Goal: Book appointment/travel/reservation

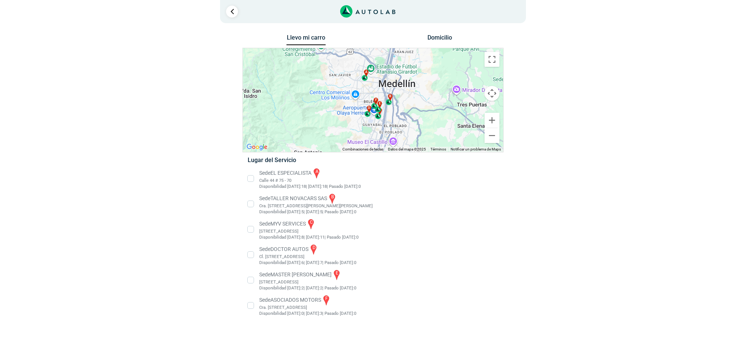
click at [291, 284] on li "Sede MASTER MOTRIZ e [STREET_ADDRESS]" at bounding box center [373, 280] width 262 height 22
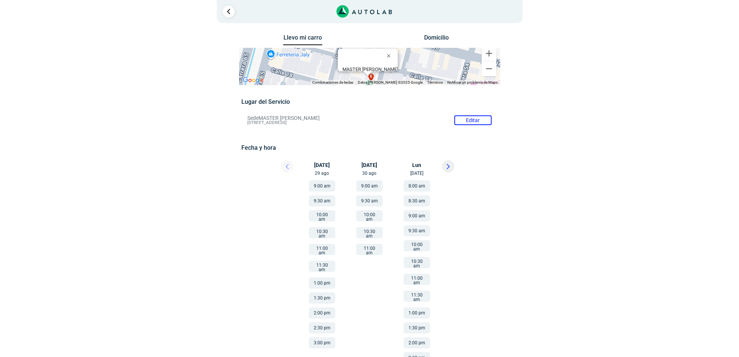
click at [325, 277] on button "1:00 pm" at bounding box center [322, 282] width 26 height 11
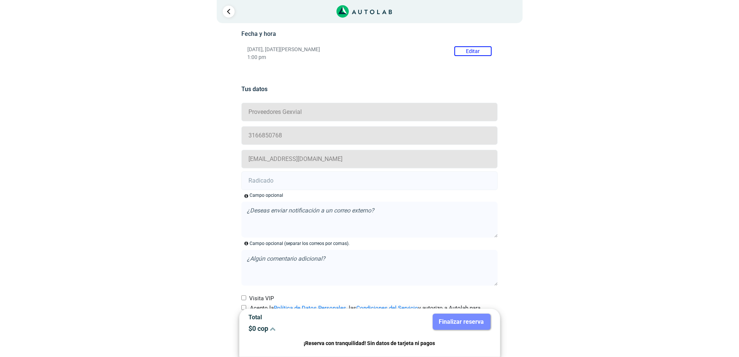
scroll to position [141, 0]
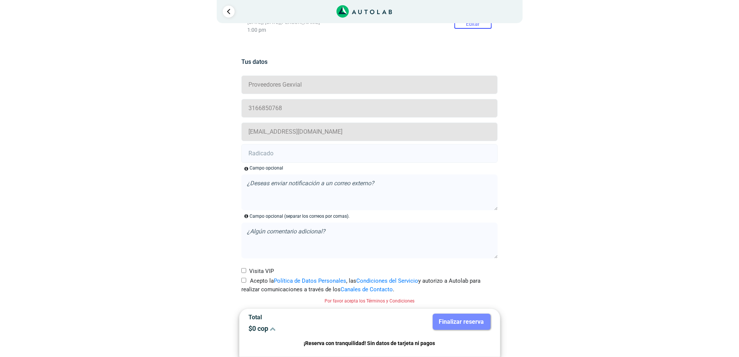
click at [245, 271] on input "Visita VIP" at bounding box center [243, 270] width 5 height 5
checkbox input "true"
click at [274, 159] on input "text" at bounding box center [369, 154] width 256 height 19
paste input "20916455"
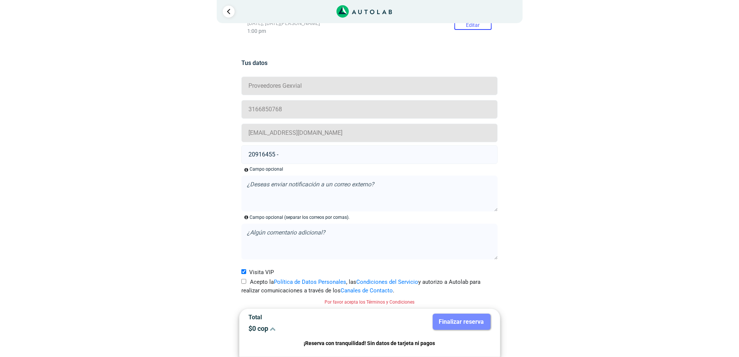
click at [331, 153] on input "20916455 -" at bounding box center [369, 154] width 256 height 19
paste input "20916459"
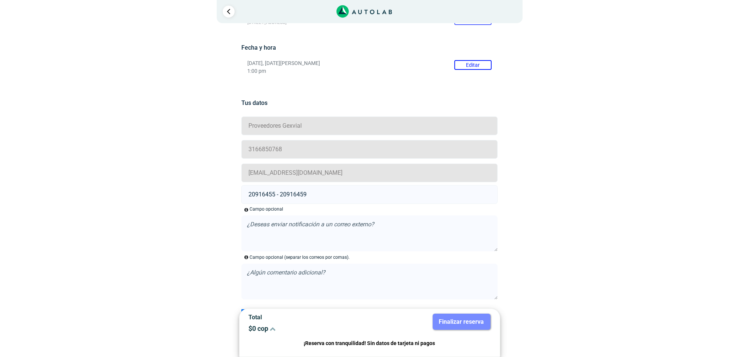
scroll to position [141, 0]
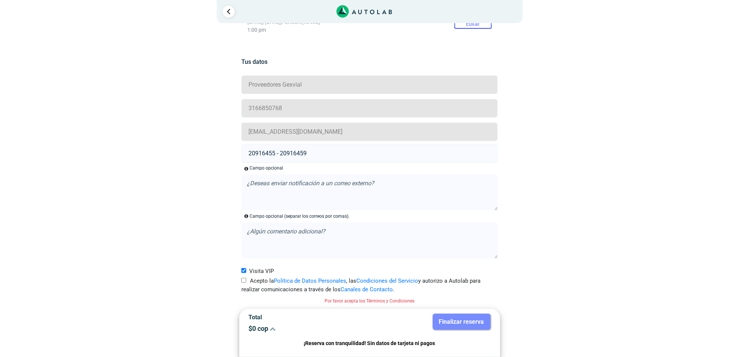
type input "20916455 - 20916459"
click at [244, 269] on input "Visita VIP" at bounding box center [243, 270] width 5 height 5
checkbox input "false"
click at [244, 283] on label "Acepto la Política de Datos Personales , las Condiciones del Servicio y autoriz…" at bounding box center [369, 284] width 256 height 17
click at [244, 282] on input "Acepto la Política de Datos Personales , las Condiciones del Servicio y autoriz…" at bounding box center [243, 280] width 5 height 5
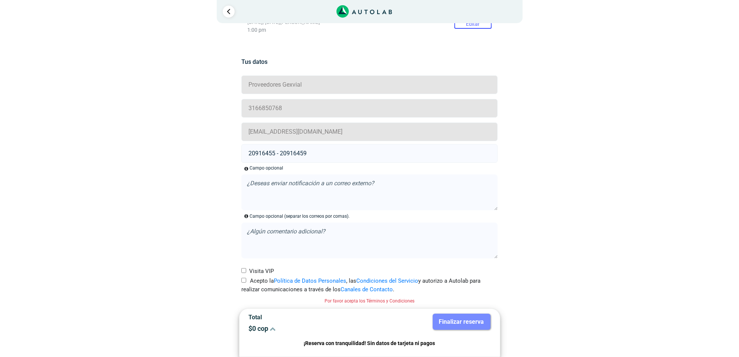
checkbox input "true"
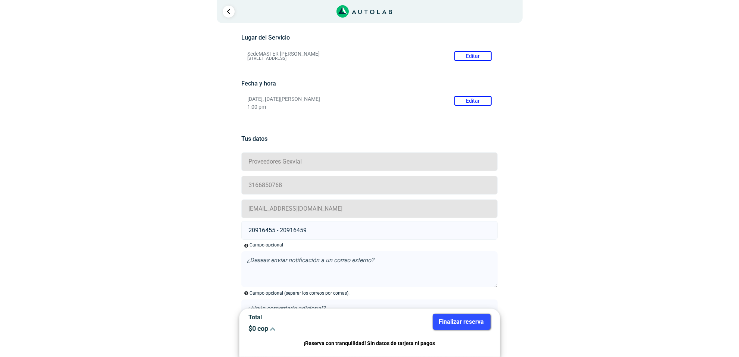
scroll to position [0, 0]
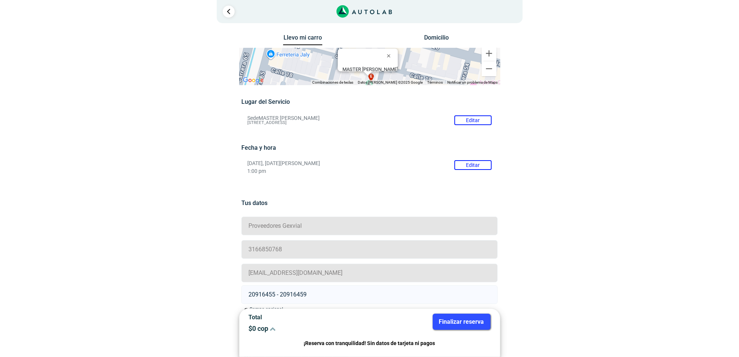
click at [461, 326] on button "Finalizar reserva" at bounding box center [462, 321] width 58 height 16
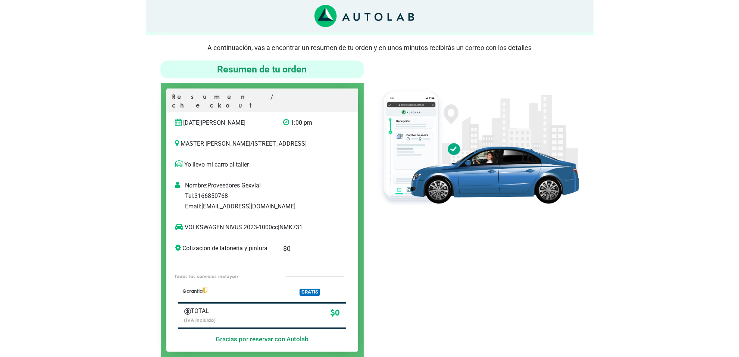
scroll to position [47, 0]
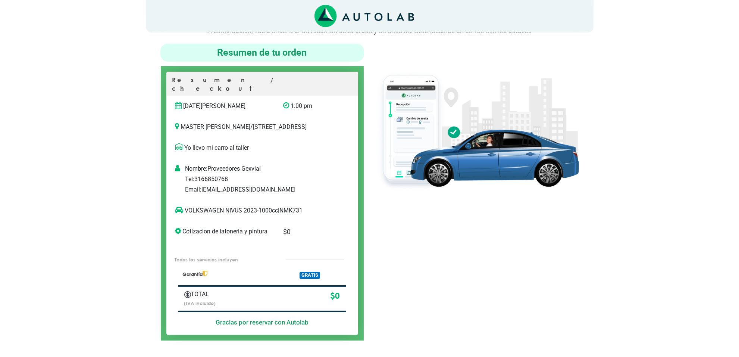
click at [297, 213] on p "VOLKSWAGEN NIVUS 2023-1000cc | NMK731" at bounding box center [254, 210] width 159 height 9
copy p "NMK731"
copy p "VOLKSWAGEN NIVUS"
drag, startPoint x: 242, startPoint y: 210, endPoint x: 184, endPoint y: 207, distance: 58.3
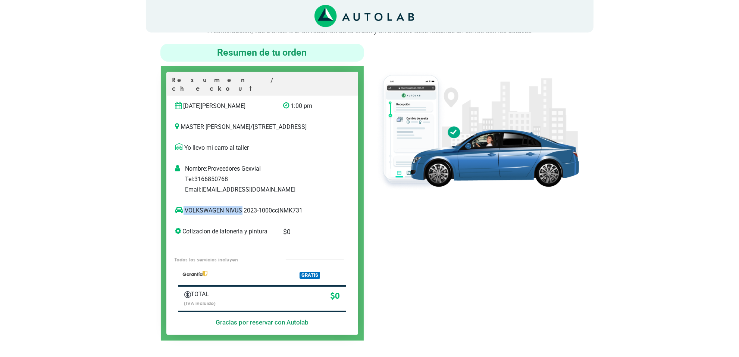
click at [184, 207] on p "VOLKSWAGEN NIVUS 2023-1000cc | NMK731" at bounding box center [254, 210] width 159 height 9
